Goal: Obtain resource: Obtain resource

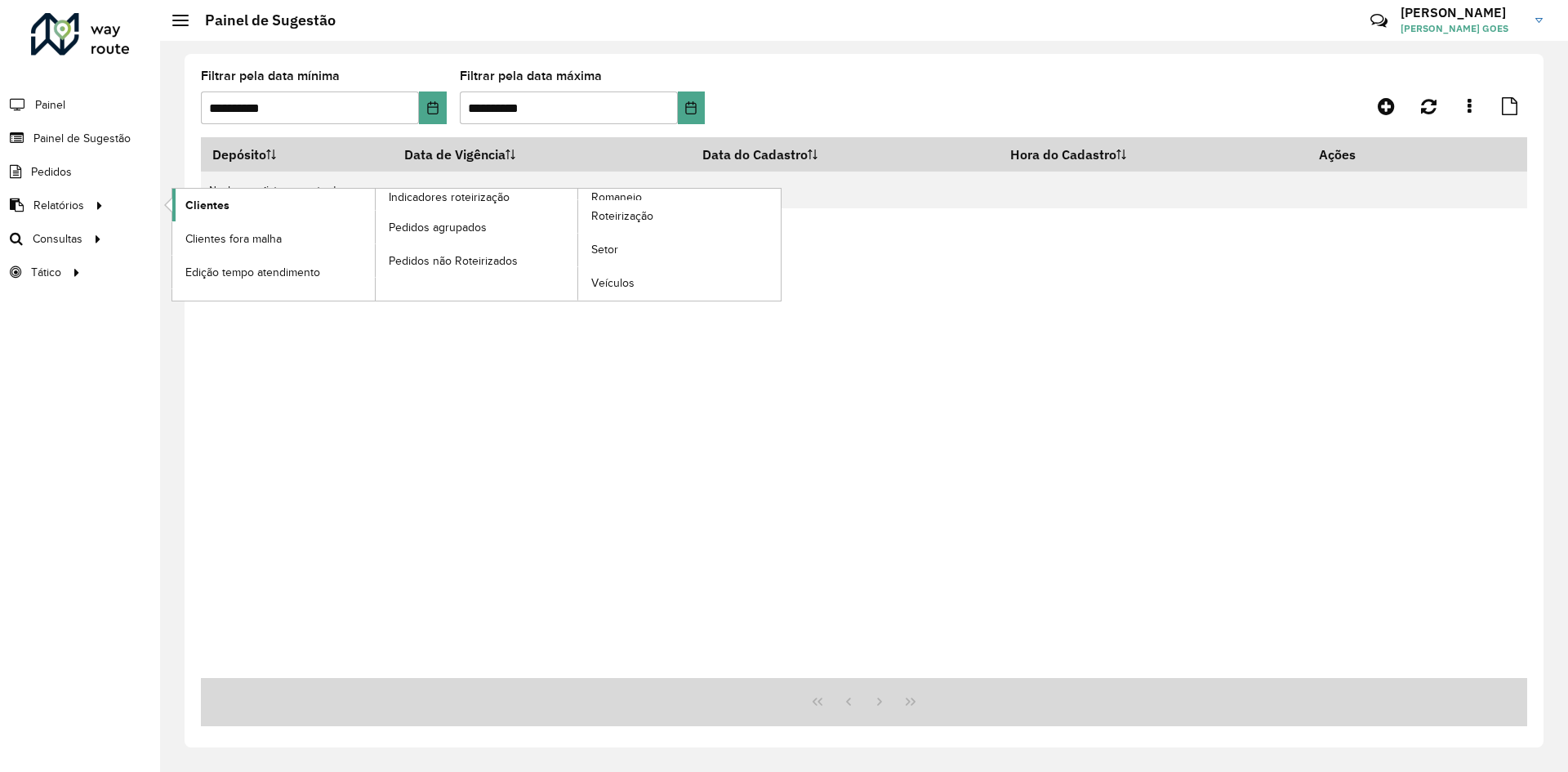
click at [244, 213] on link "Clientes" at bounding box center [273, 205] width 202 height 33
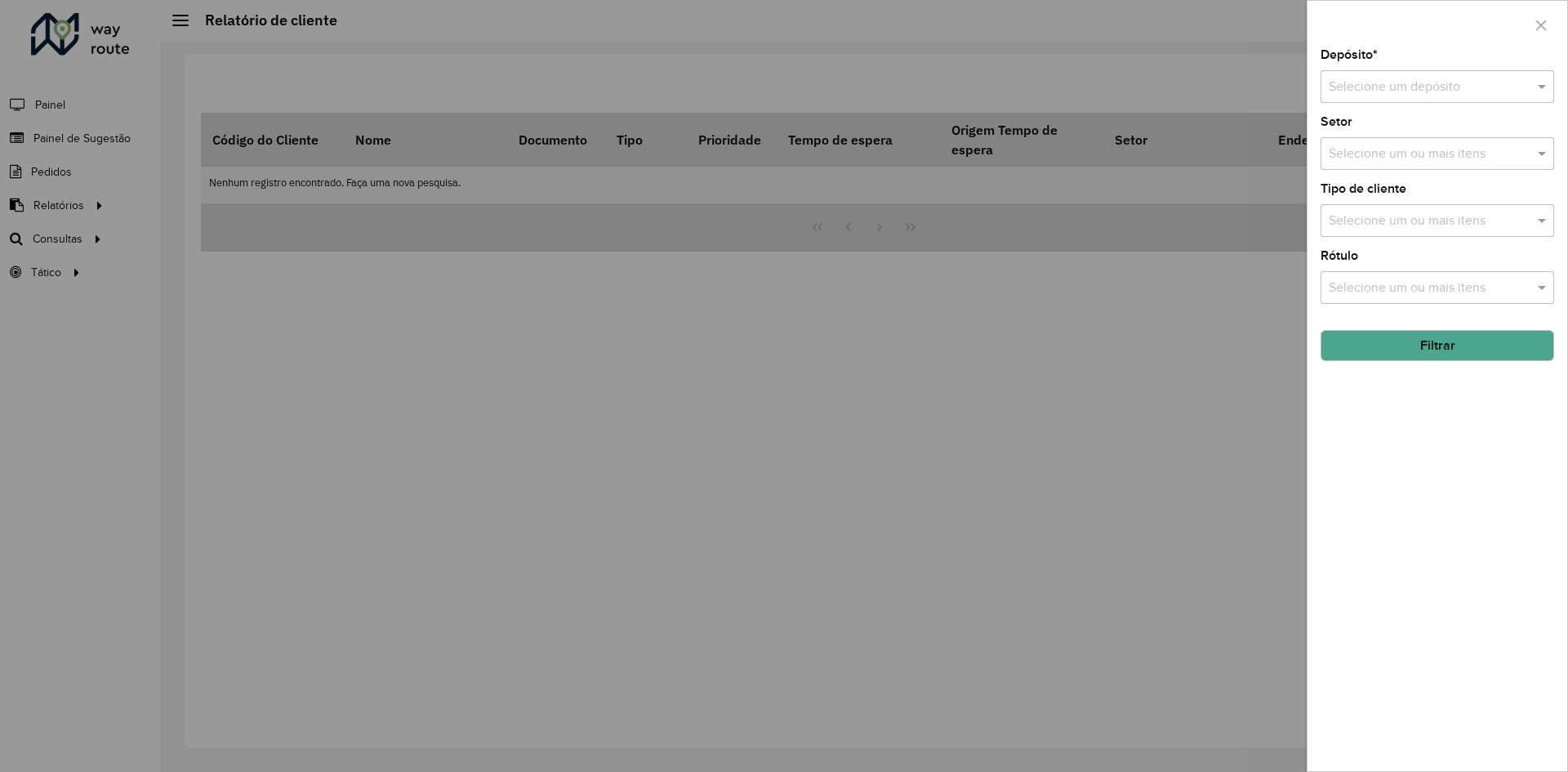
click at [1393, 80] on input "text" at bounding box center [1421, 86] width 185 height 19
click at [1385, 159] on span "CDD [GEOGRAPHIC_DATA]" at bounding box center [1408, 161] width 159 height 14
click at [1388, 144] on input "text" at bounding box center [1429, 154] width 209 height 19
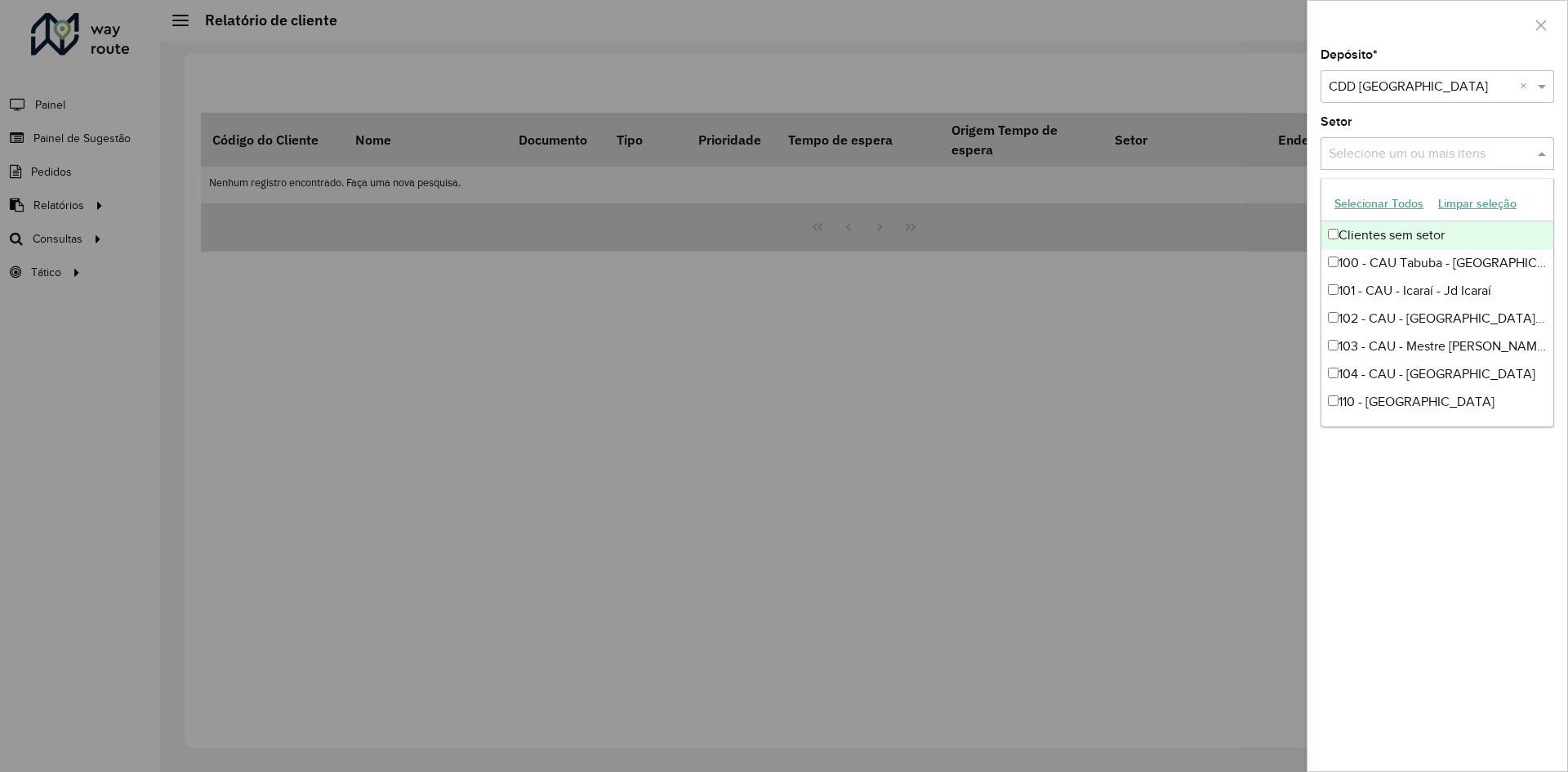
click at [1407, 120] on div "Setor Selecione um ou mais itens" at bounding box center [1437, 143] width 233 height 54
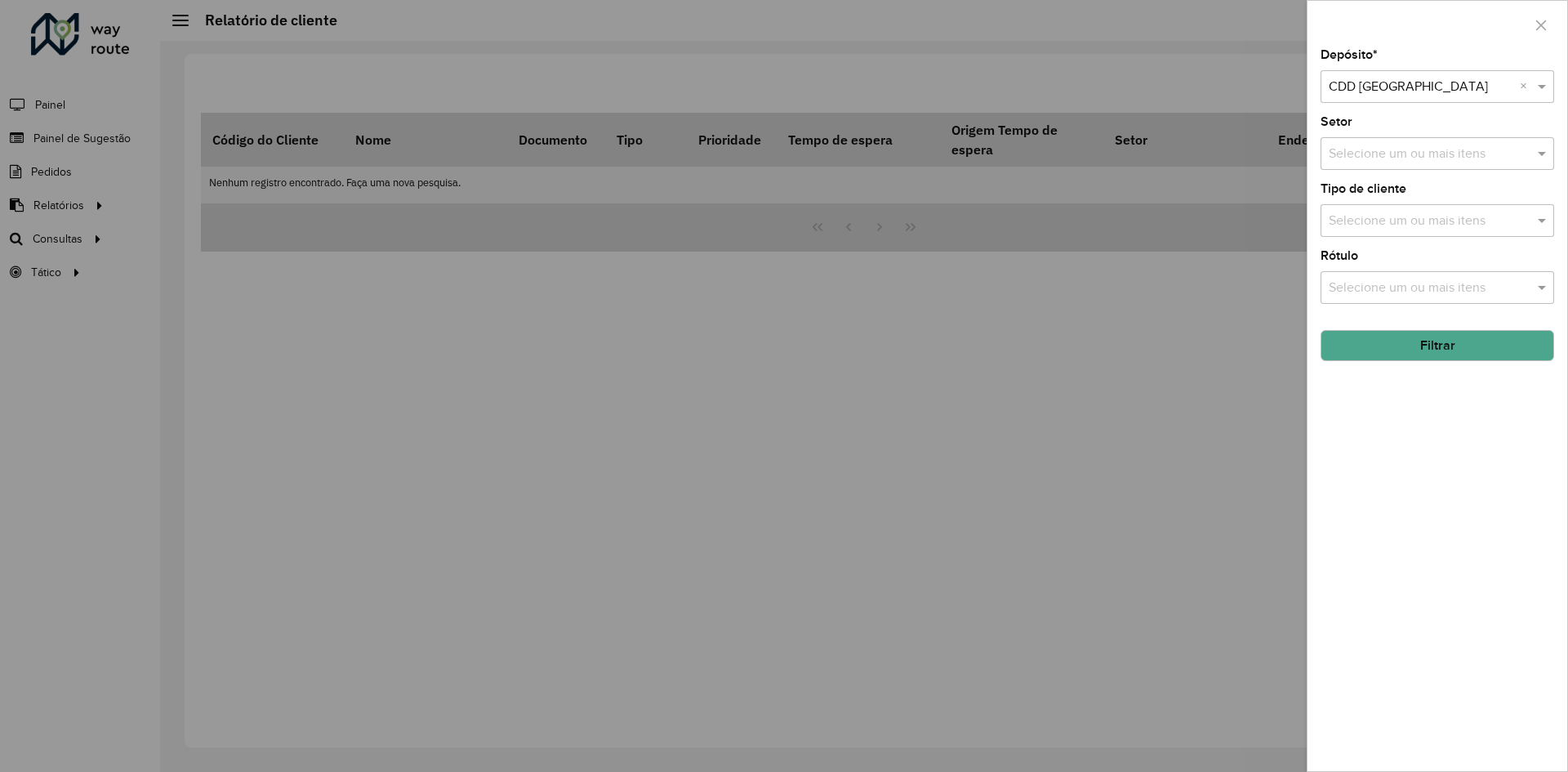
click at [1393, 269] on div "Rótulo Selecione um ou mais itens" at bounding box center [1437, 277] width 233 height 54
click at [1389, 286] on input "text" at bounding box center [1429, 288] width 209 height 19
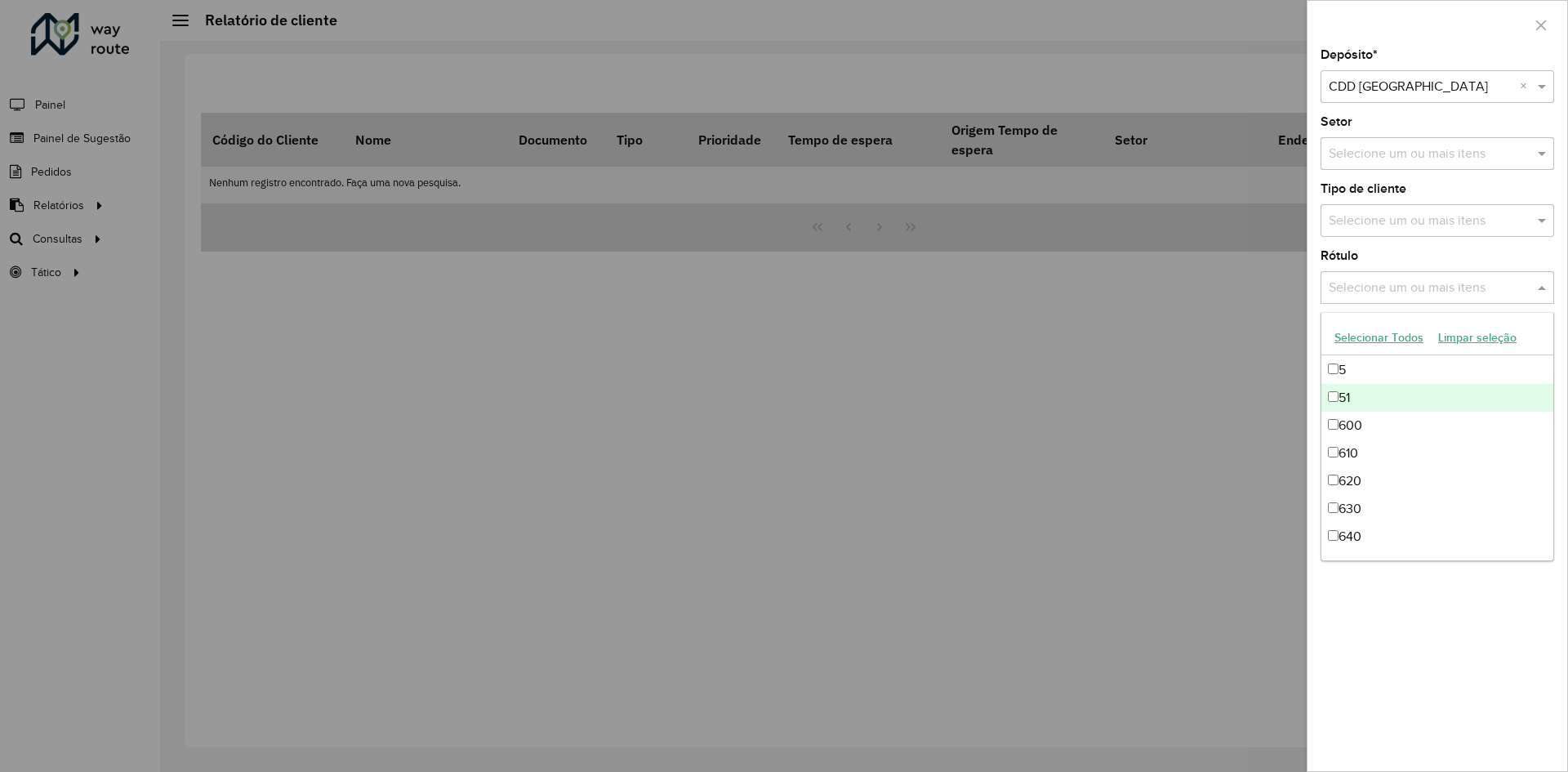
scroll to position [899, 0]
click at [1456, 224] on input "text" at bounding box center [1429, 221] width 209 height 19
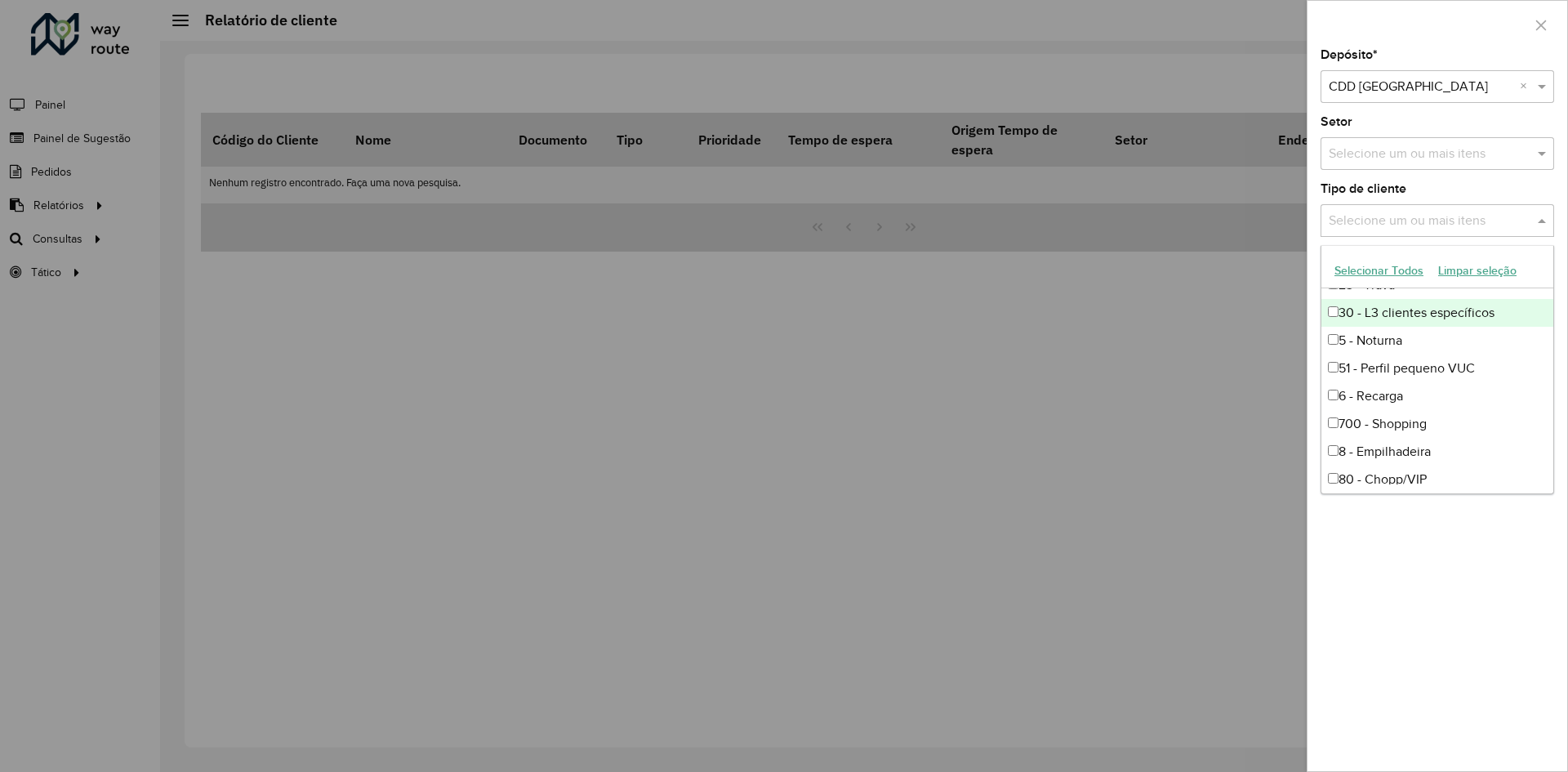
scroll to position [138, 0]
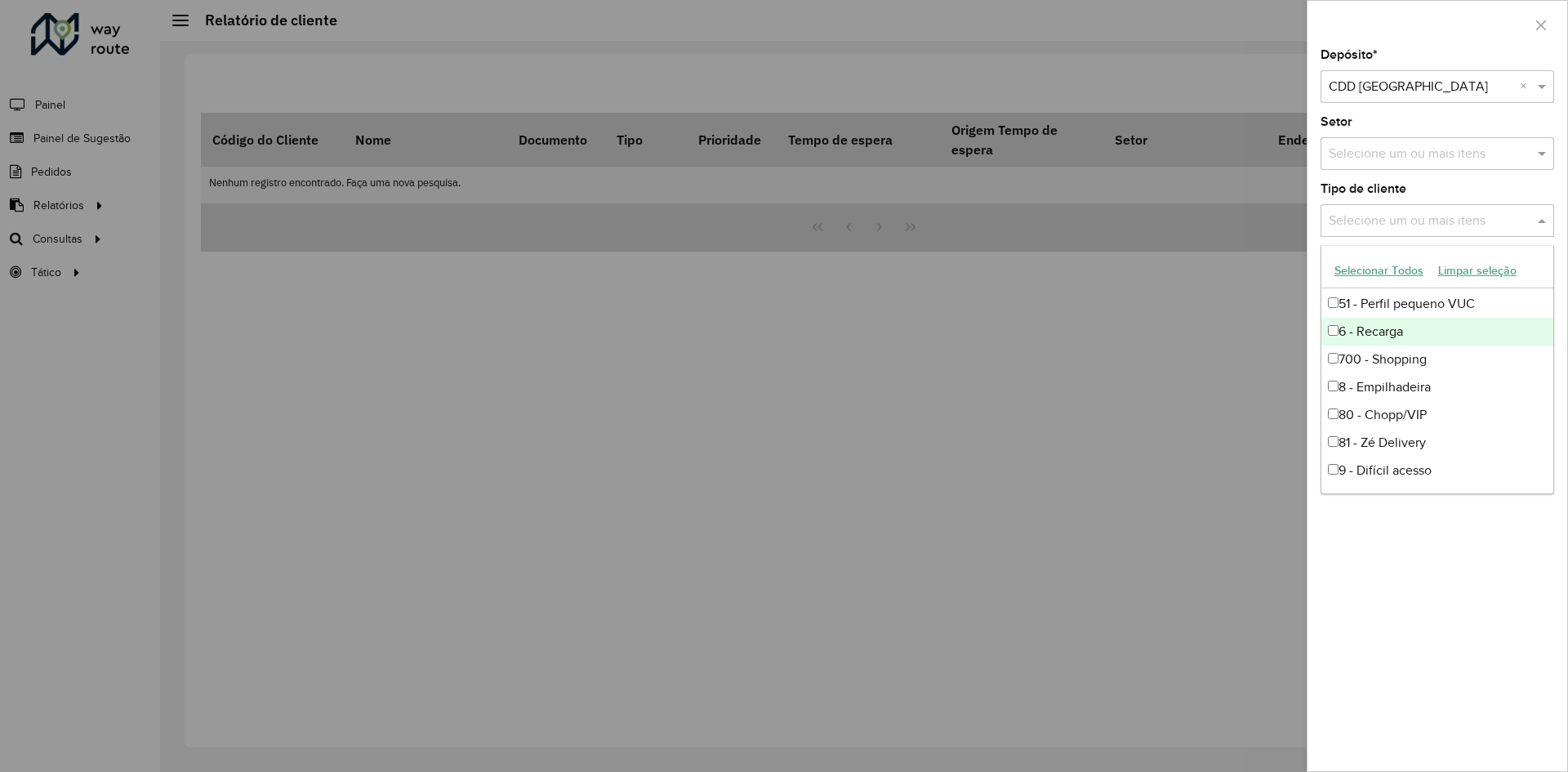
click at [1391, 322] on div "6 - Recarga" at bounding box center [1437, 331] width 232 height 28
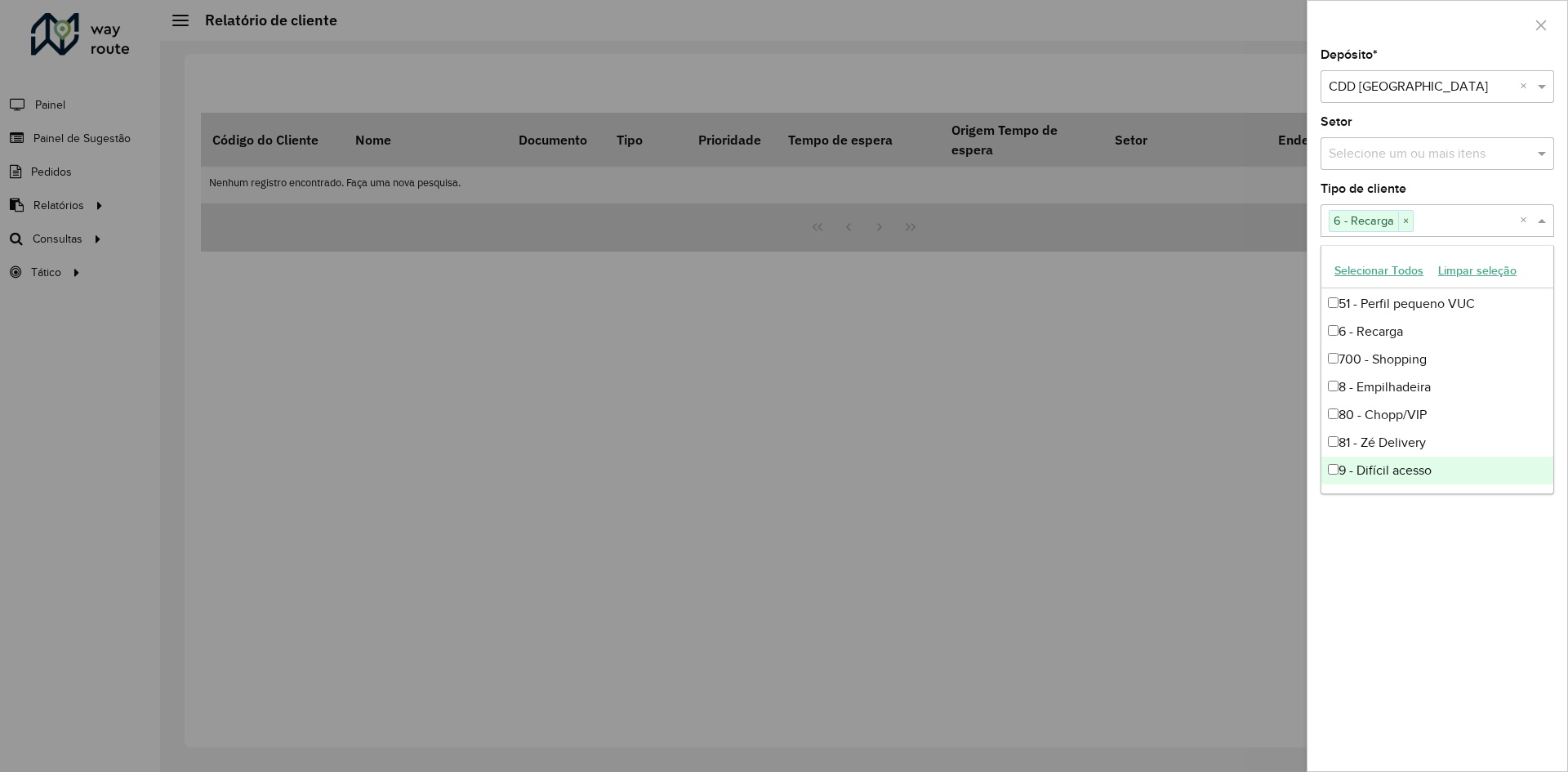
click at [1481, 616] on div "Depósito * Selecione um depósito × CDD Fortaleza × Setor Selecione um ou mais i…" at bounding box center [1438, 409] width 260 height 722
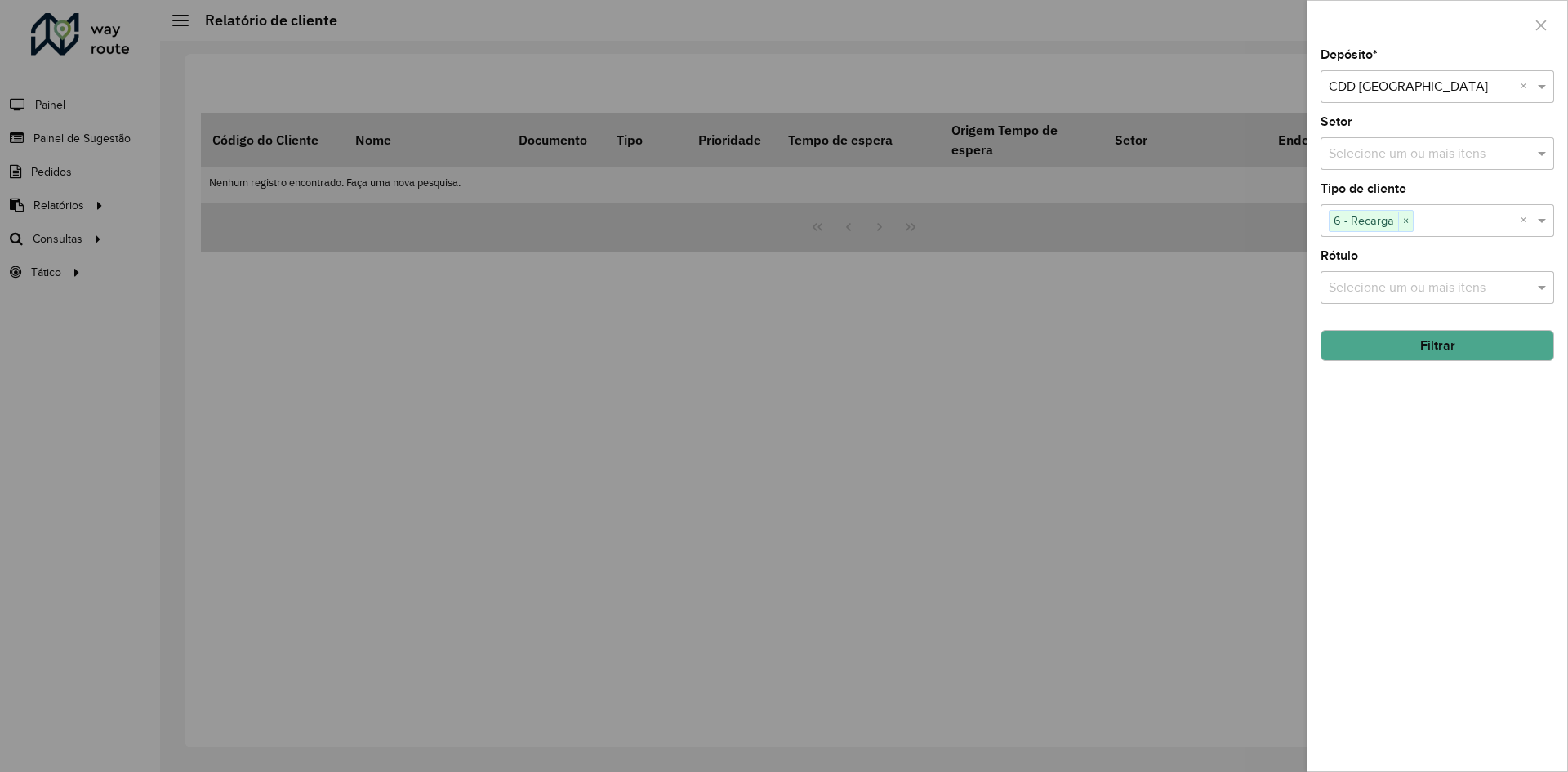
click at [1431, 352] on button "Filtrar" at bounding box center [1437, 345] width 233 height 31
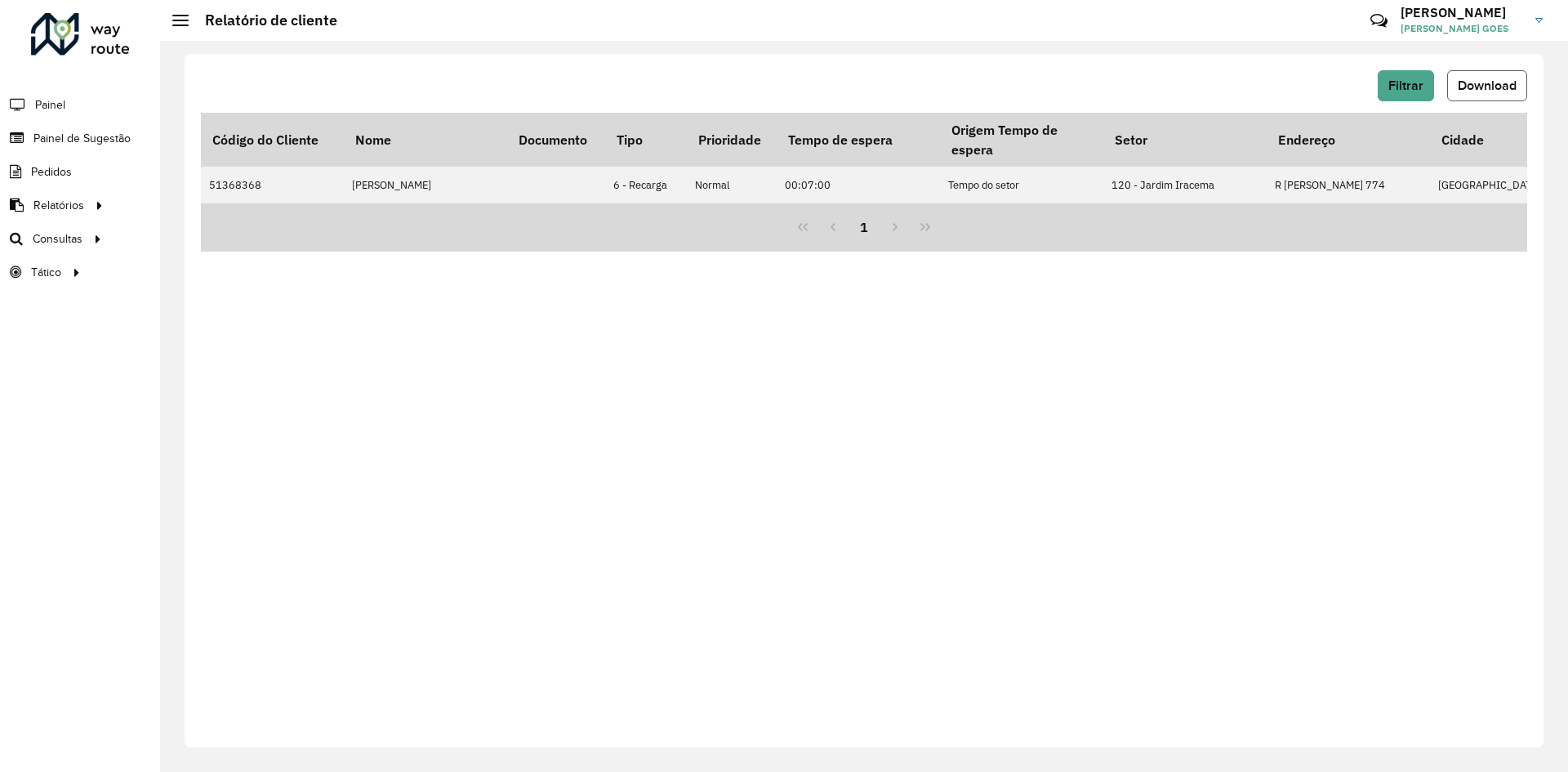
click at [1487, 86] on span "Download" at bounding box center [1487, 85] width 59 height 14
click at [1411, 86] on span "Filtrar" at bounding box center [1406, 85] width 35 height 14
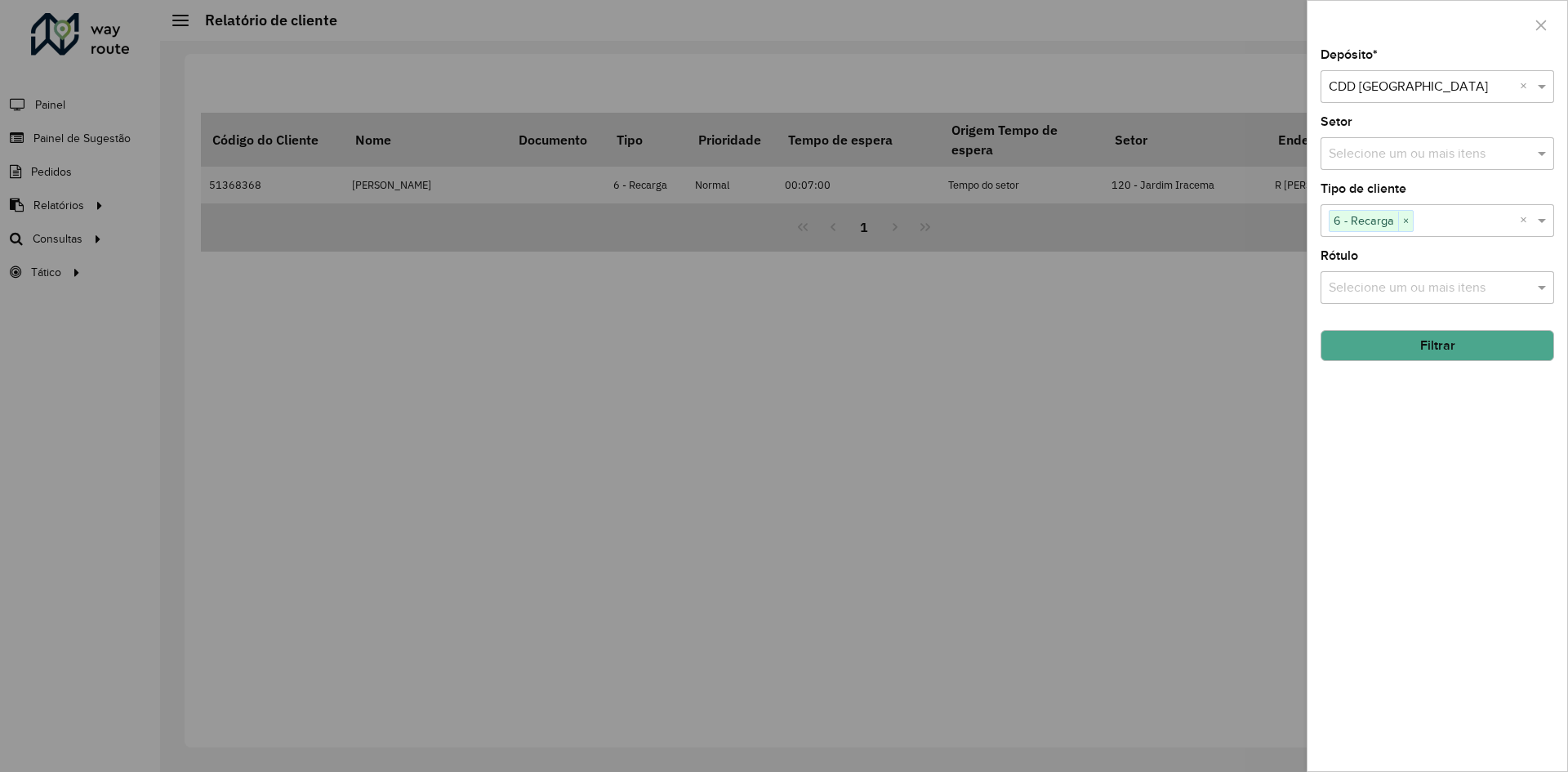
click at [1443, 274] on div "Selecione um ou mais itens" at bounding box center [1437, 287] width 233 height 33
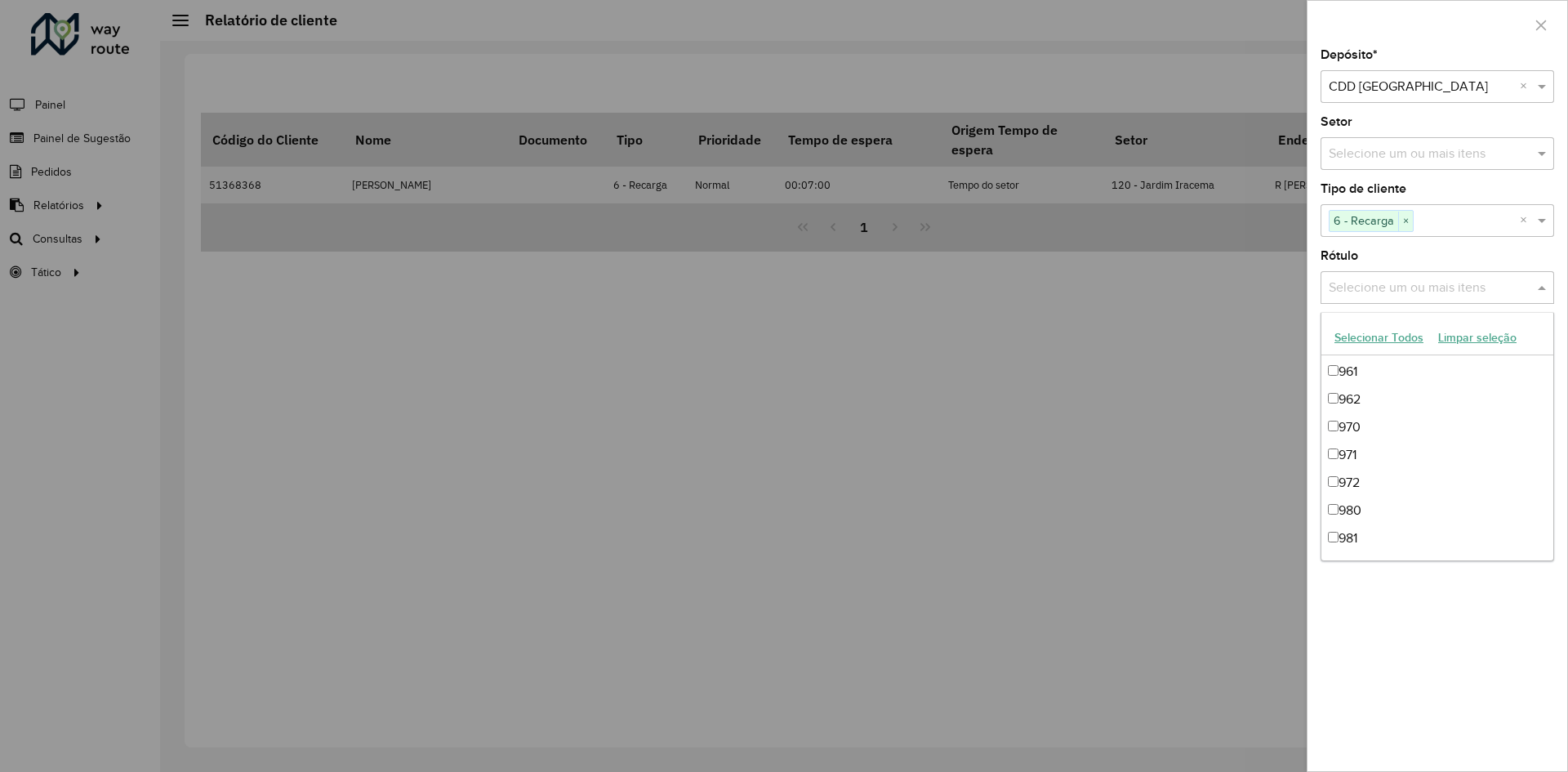
scroll to position [2054, 0]
click at [1473, 602] on div "Depósito * Selecione um depósito × CDD Fortaleza × Setor Selecione um ou mais i…" at bounding box center [1438, 409] width 260 height 722
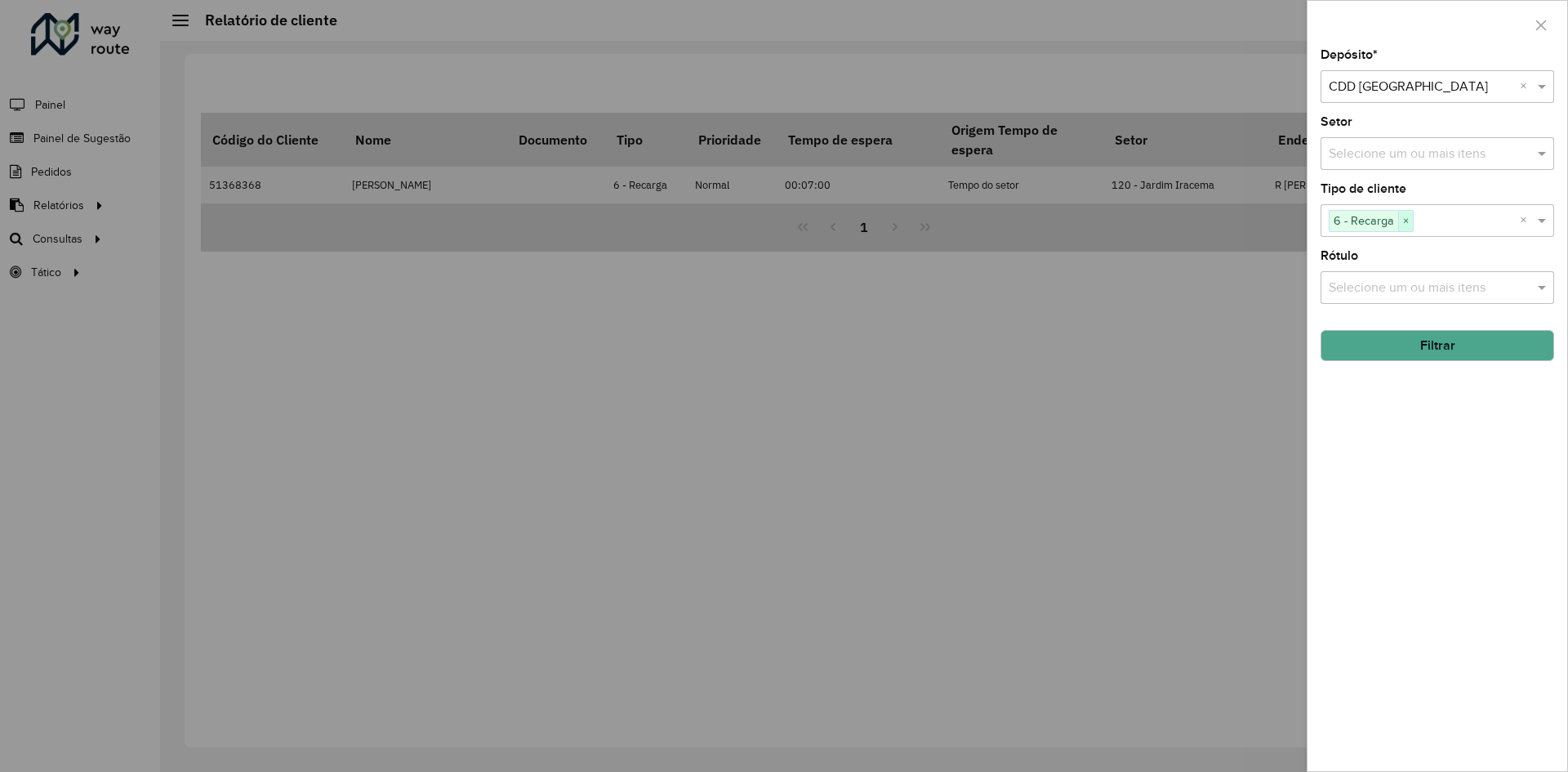
click at [1409, 218] on span "×" at bounding box center [1406, 221] width 15 height 19
click at [1456, 446] on div "Depósito * Selecione um depósito × CDD Fortaleza × Setor Selecione um ou mais i…" at bounding box center [1438, 409] width 260 height 722
click at [1452, 358] on button "Filtrar" at bounding box center [1437, 345] width 233 height 31
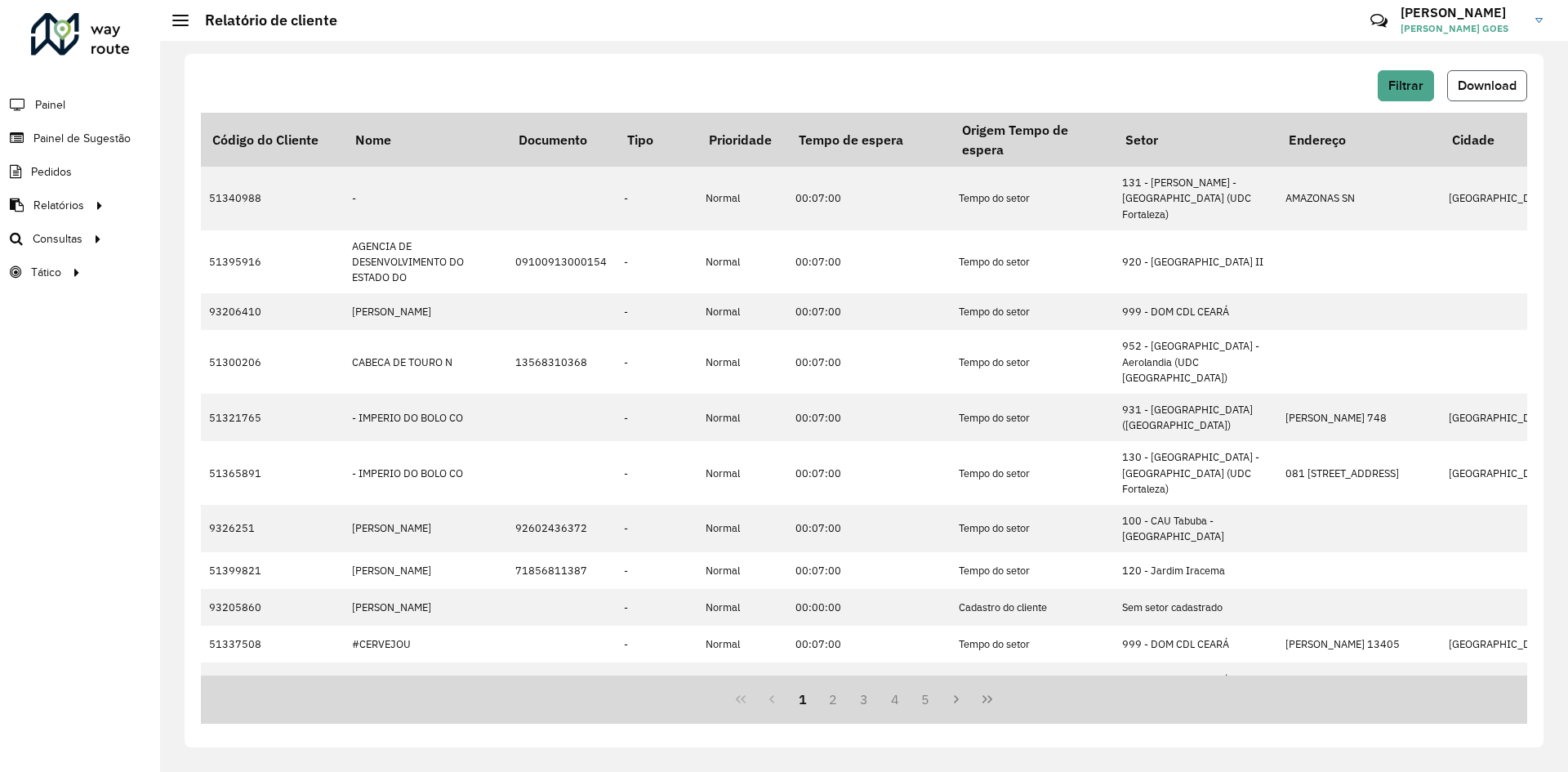
click at [1468, 95] on button "Download" at bounding box center [1487, 86] width 80 height 31
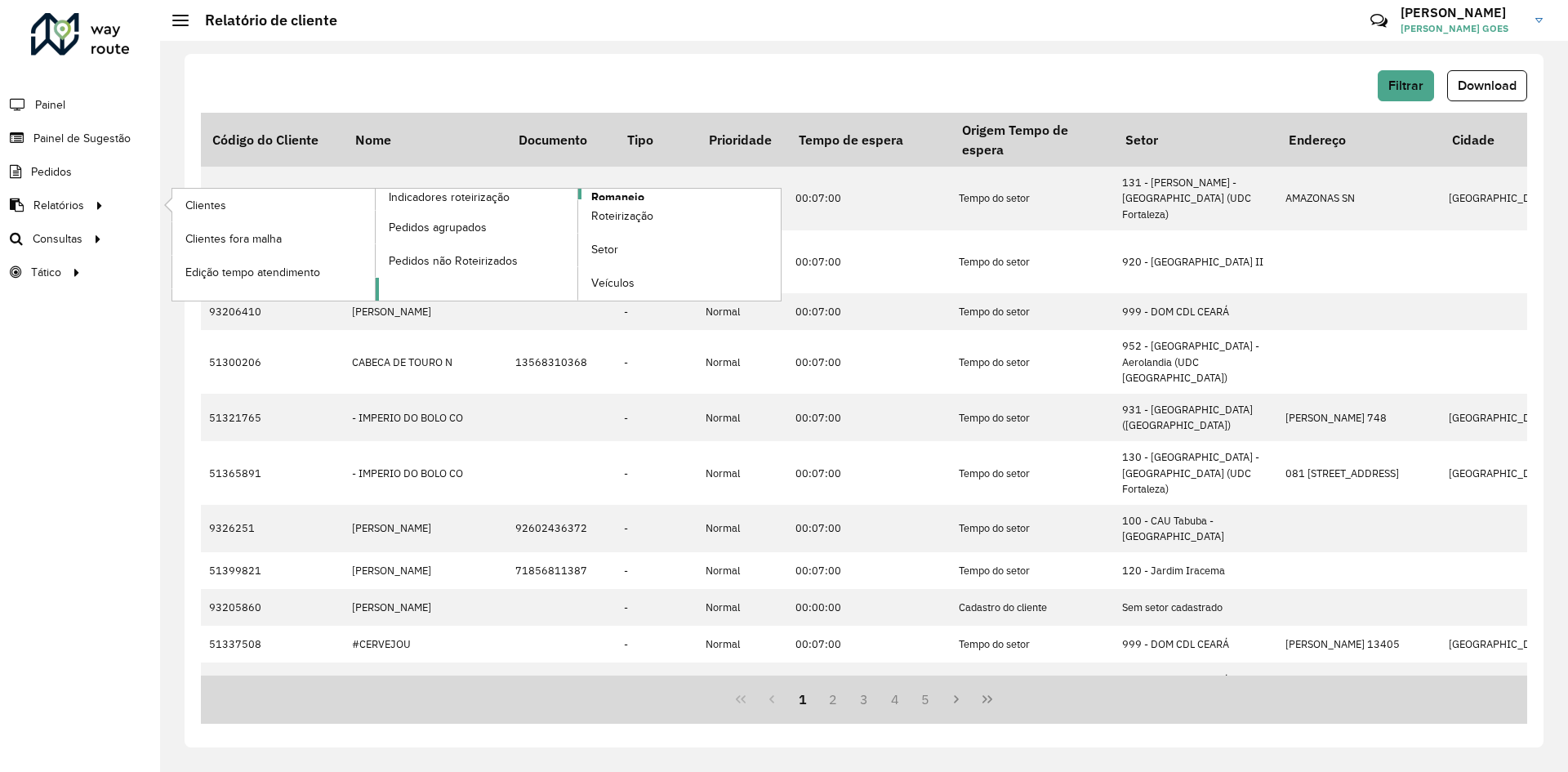
click at [619, 198] on span "Romaneio" at bounding box center [617, 197] width 53 height 17
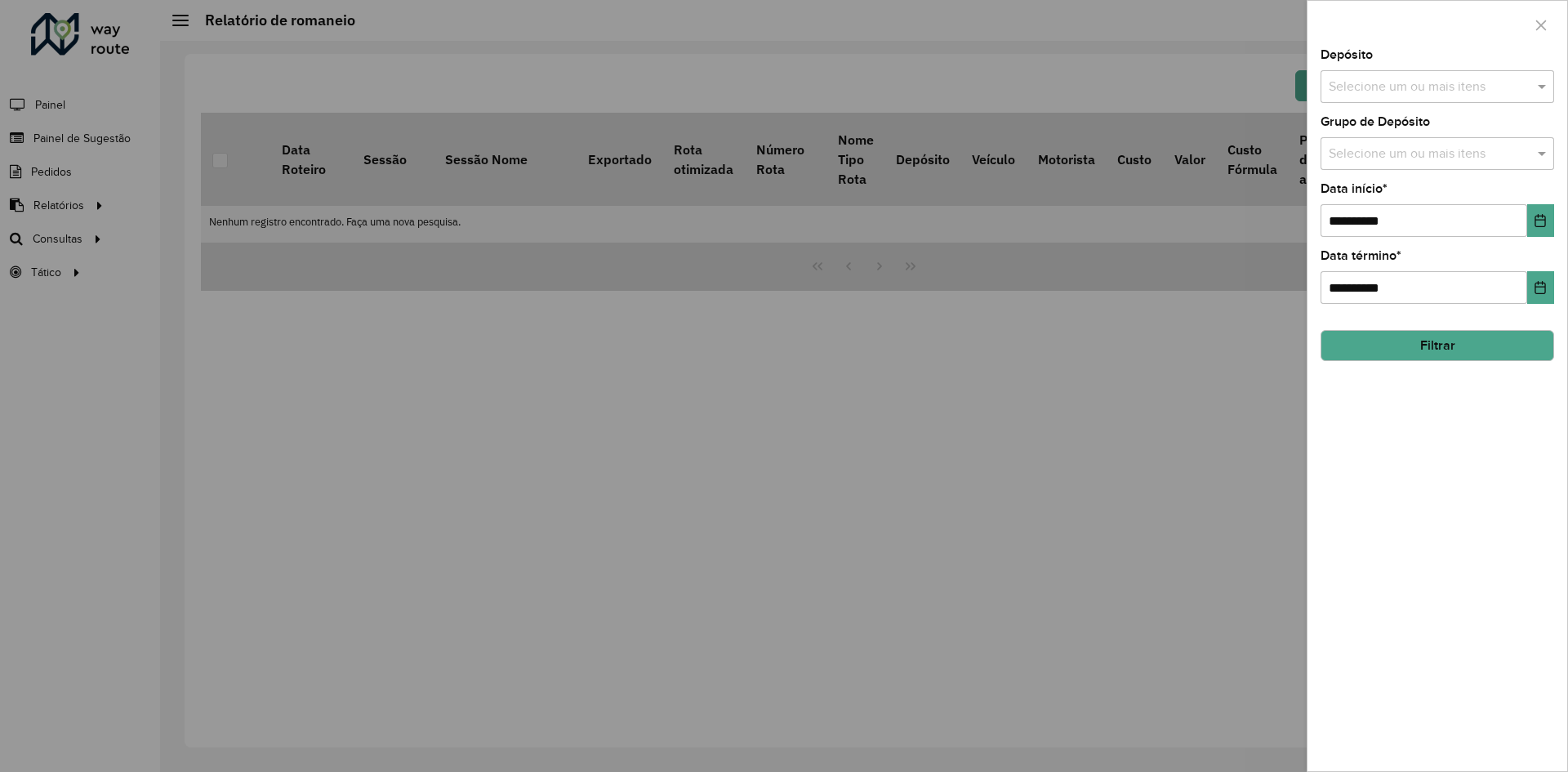
click at [1493, 82] on input "text" at bounding box center [1429, 86] width 209 height 19
click at [1393, 190] on div "CDD [GEOGRAPHIC_DATA]" at bounding box center [1437, 196] width 232 height 28
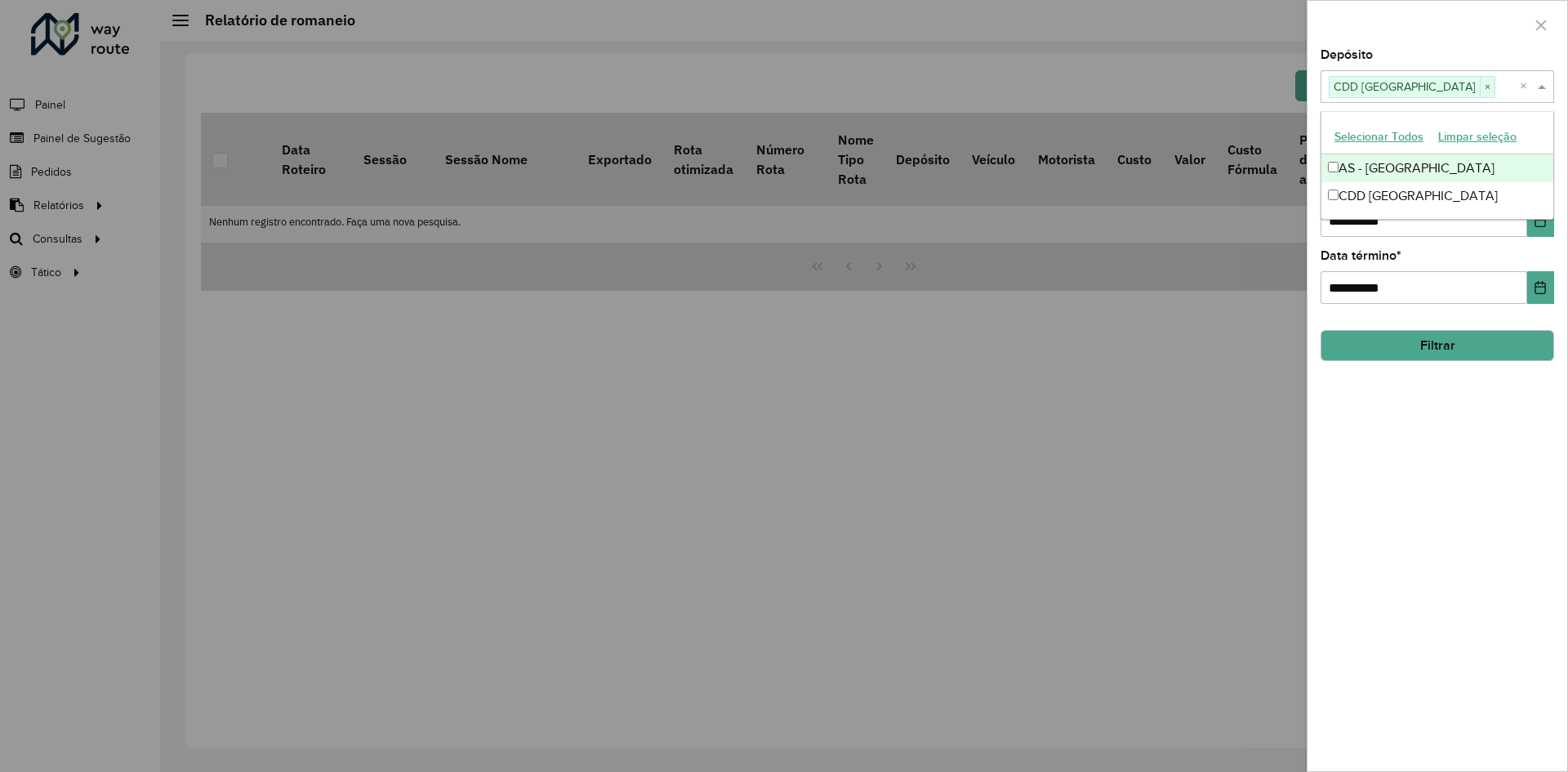
click at [1419, 46] on div at bounding box center [1438, 24] width 260 height 48
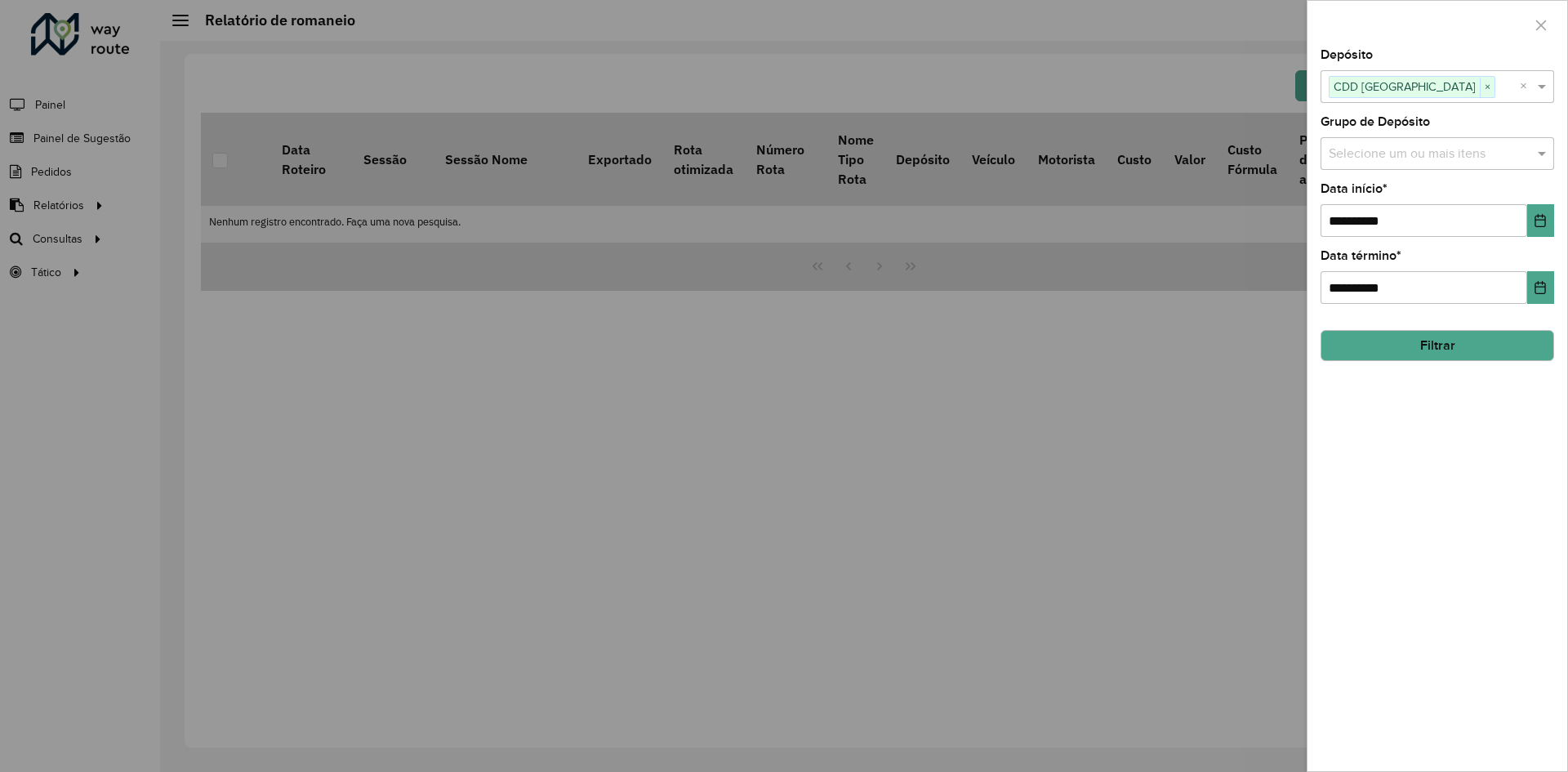
click at [1411, 149] on input "text" at bounding box center [1429, 154] width 209 height 19
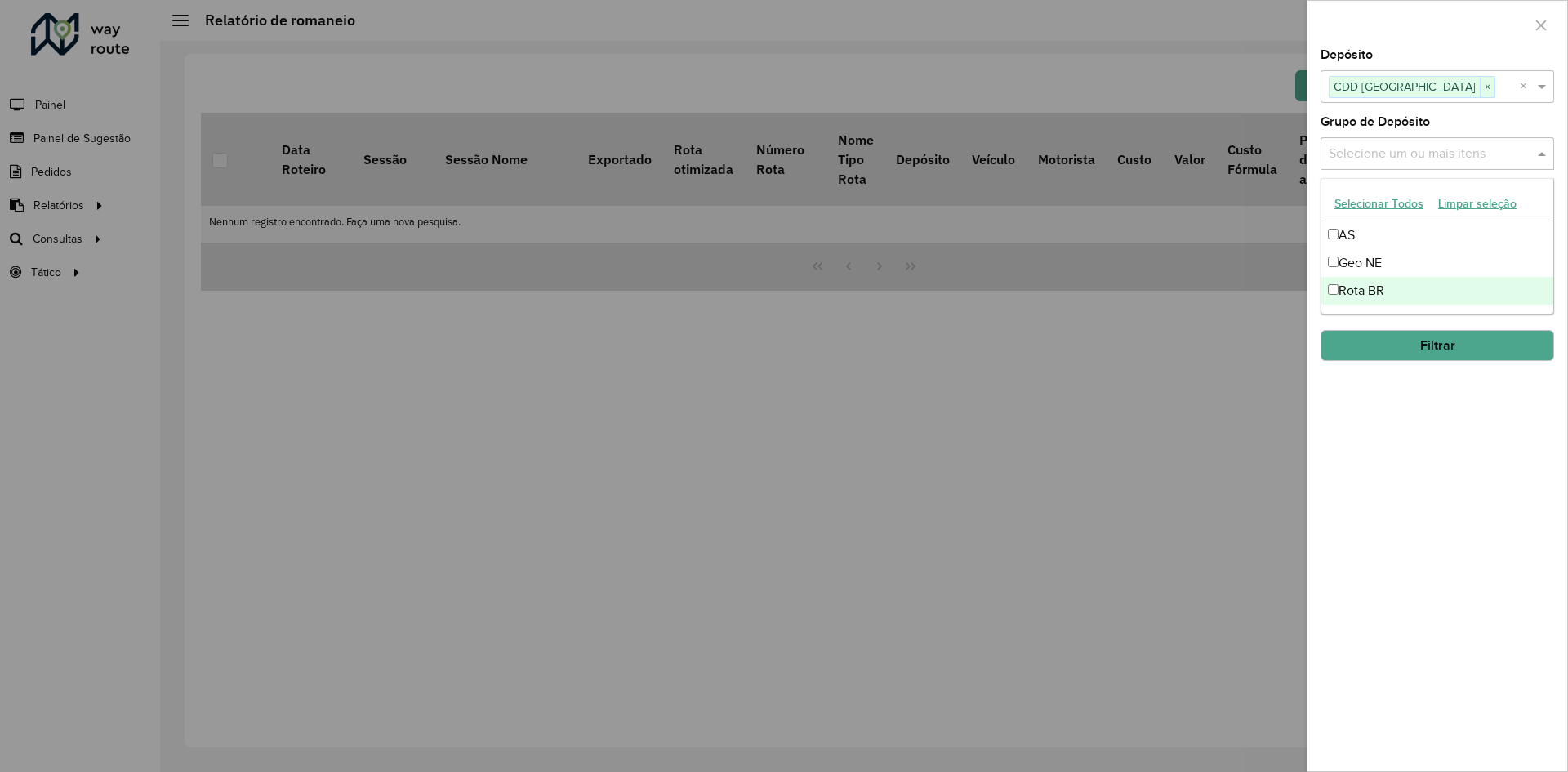
click at [1361, 288] on div "Rota BR" at bounding box center [1437, 290] width 232 height 28
click at [1426, 446] on div "**********" at bounding box center [1438, 409] width 260 height 722
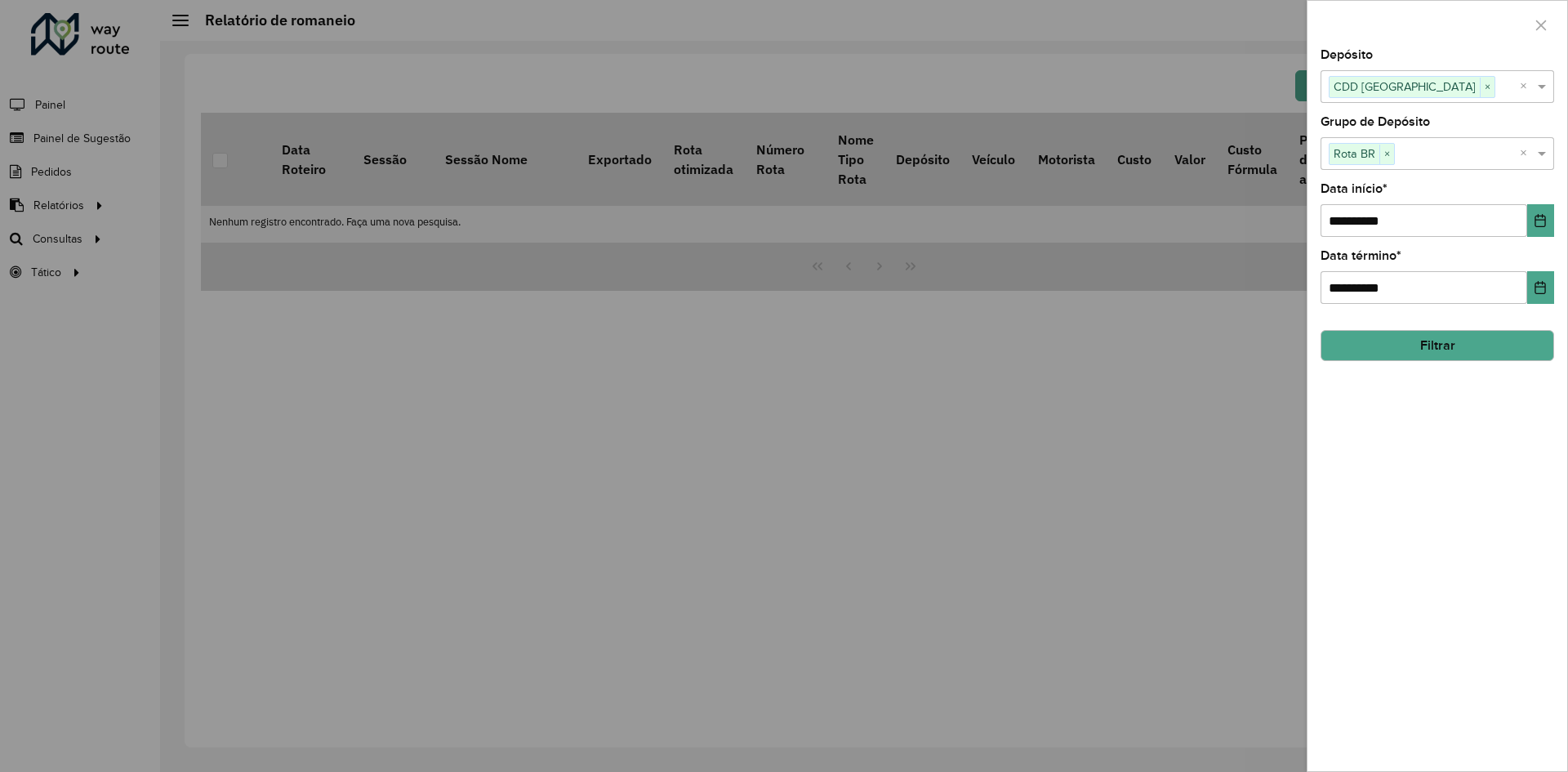
click at [1421, 363] on div "**********" at bounding box center [1438, 409] width 260 height 722
click at [1420, 352] on button "Filtrar" at bounding box center [1437, 345] width 233 height 31
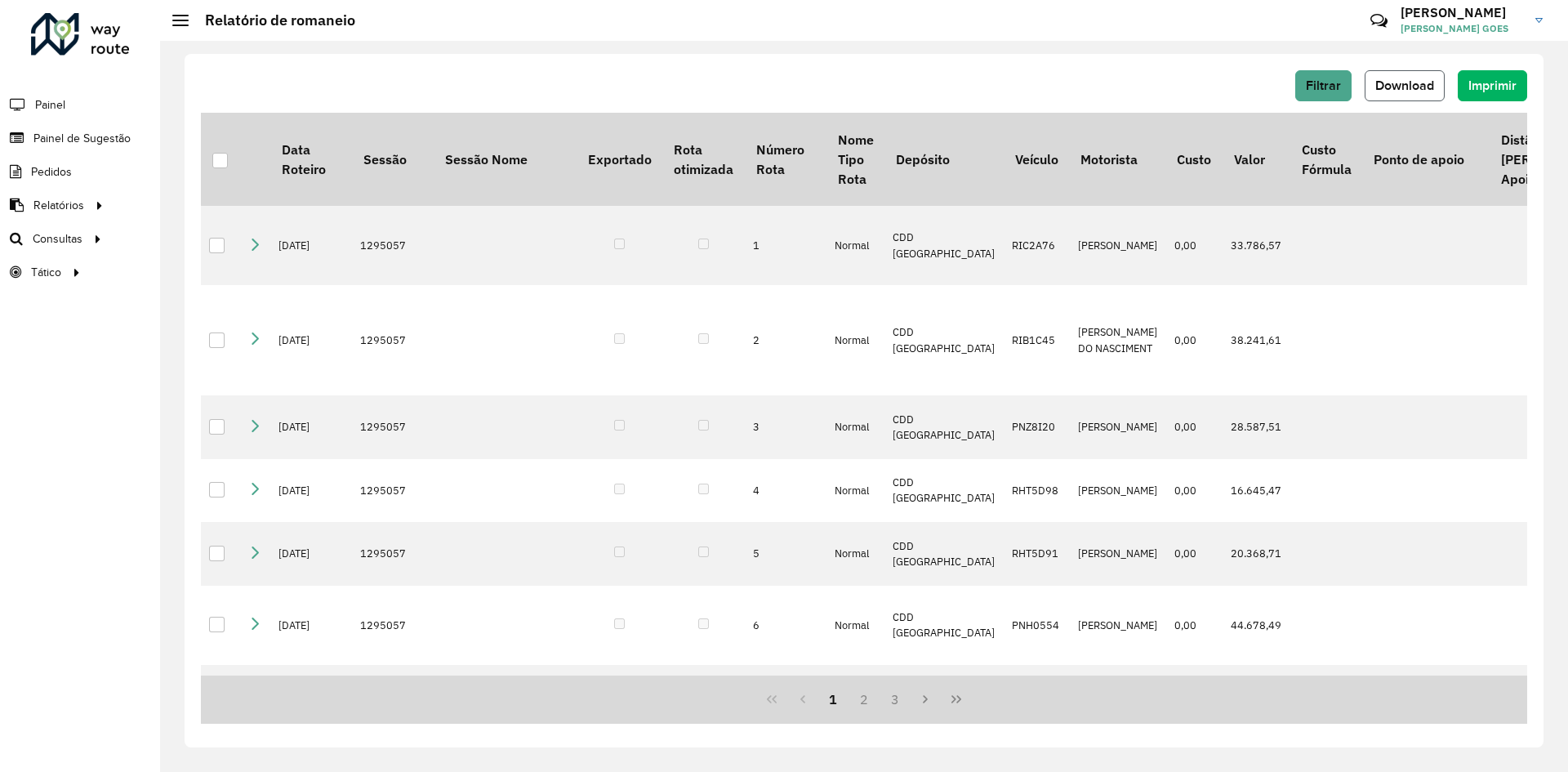
click at [1393, 88] on span "Download" at bounding box center [1405, 85] width 59 height 14
